Goal: Task Accomplishment & Management: Manage account settings

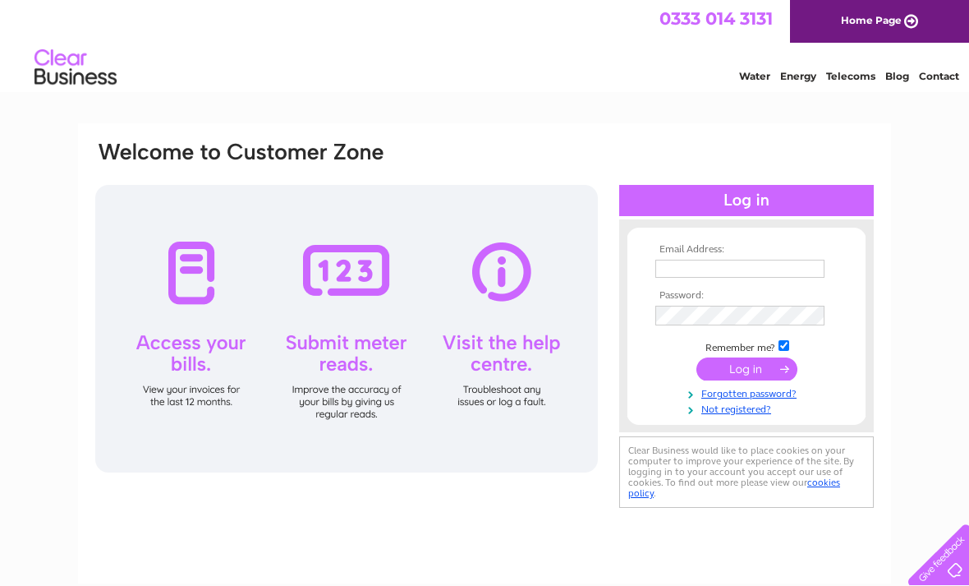
click at [713, 273] on input "text" at bounding box center [739, 268] width 169 height 18
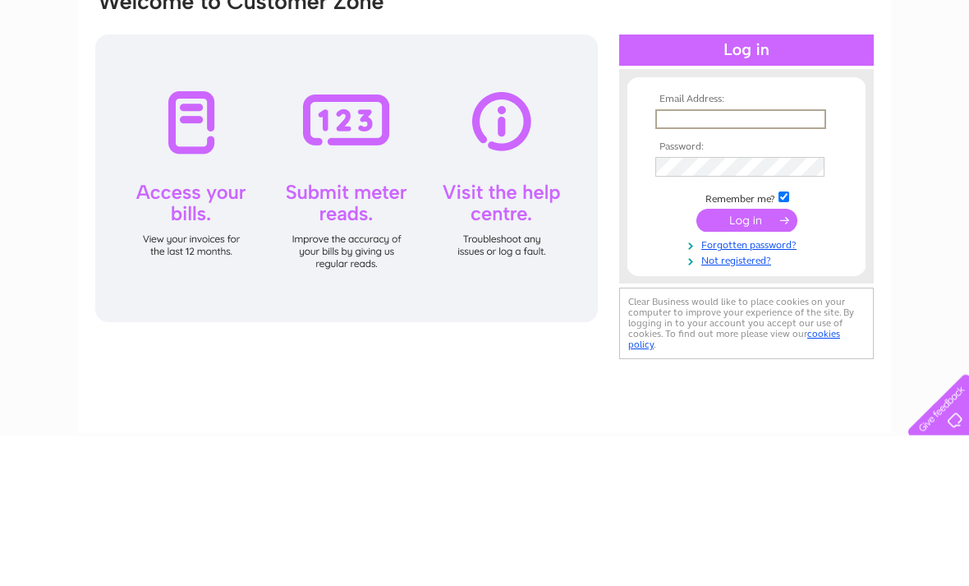
type input "ye-olde.swan@outlook.com"
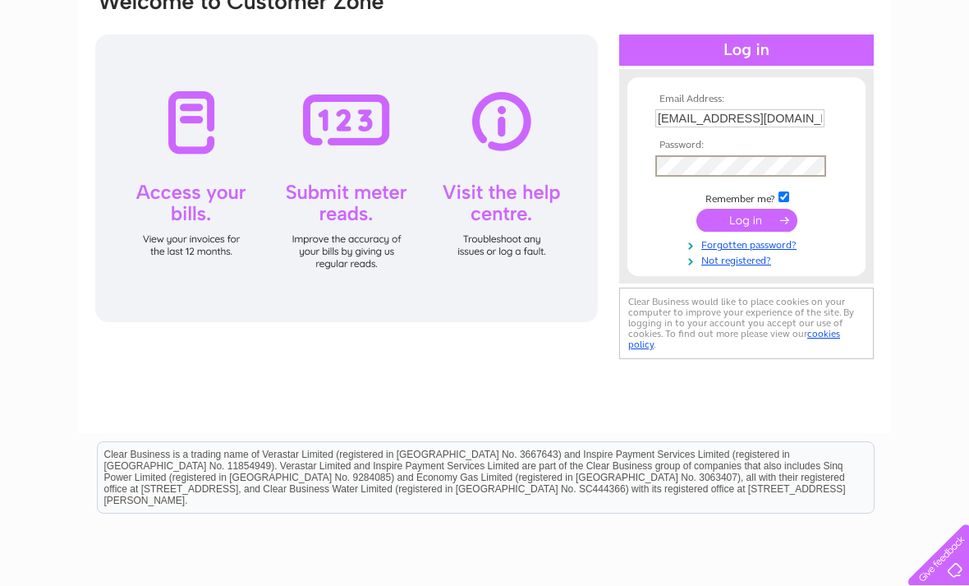
scroll to position [149, 0]
click at [757, 223] on input "submit" at bounding box center [746, 220] width 101 height 23
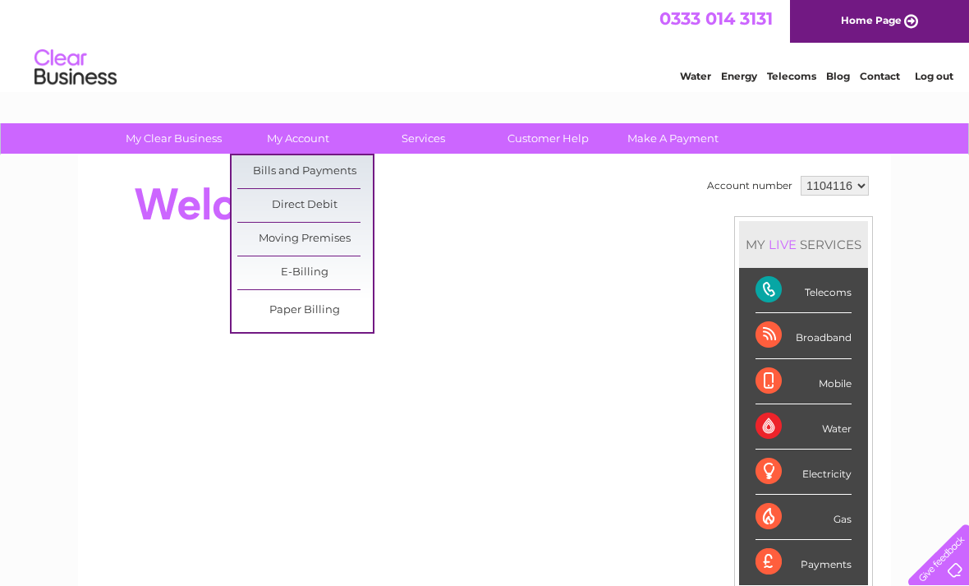
click at [339, 170] on link "Bills and Payments" at bounding box center [304, 171] width 135 height 33
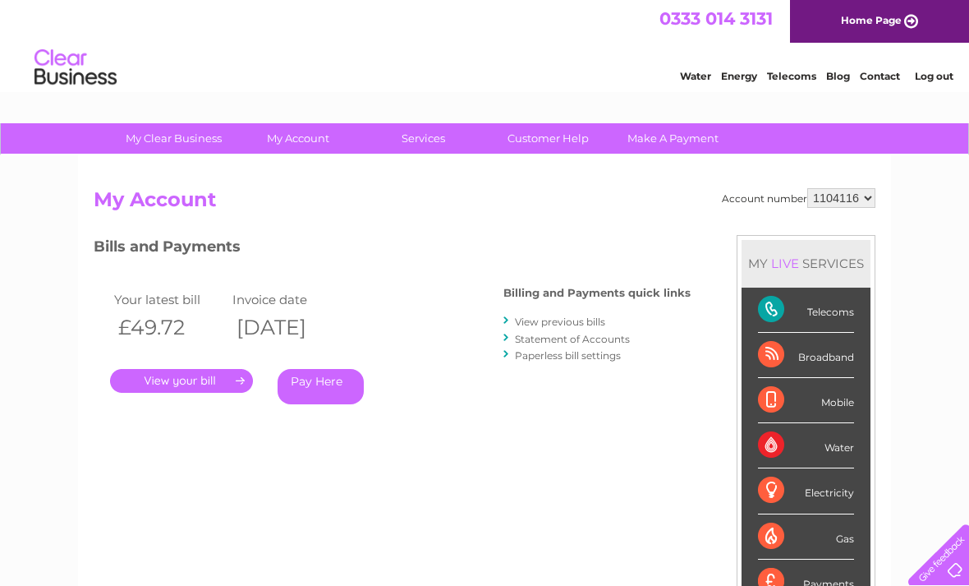
click at [188, 374] on link "." at bounding box center [181, 381] width 143 height 24
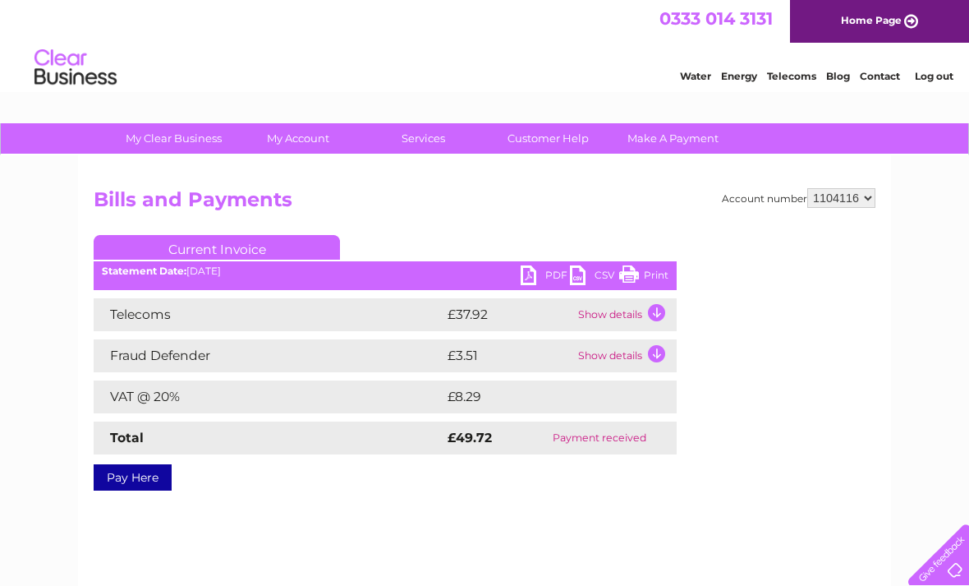
click at [544, 273] on link "PDF" at bounding box center [545, 277] width 49 height 24
